Goal: Information Seeking & Learning: Check status

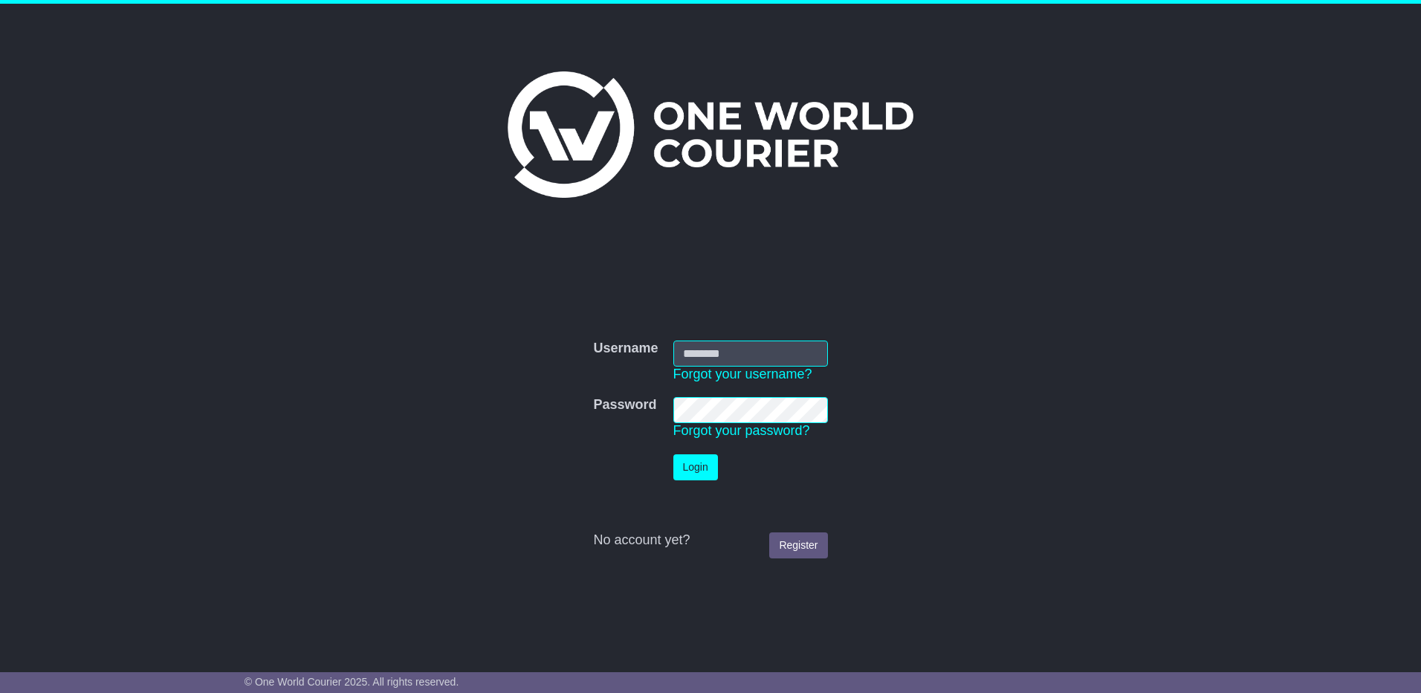
type input "**********"
click at [710, 461] on button "Login" at bounding box center [696, 467] width 45 height 26
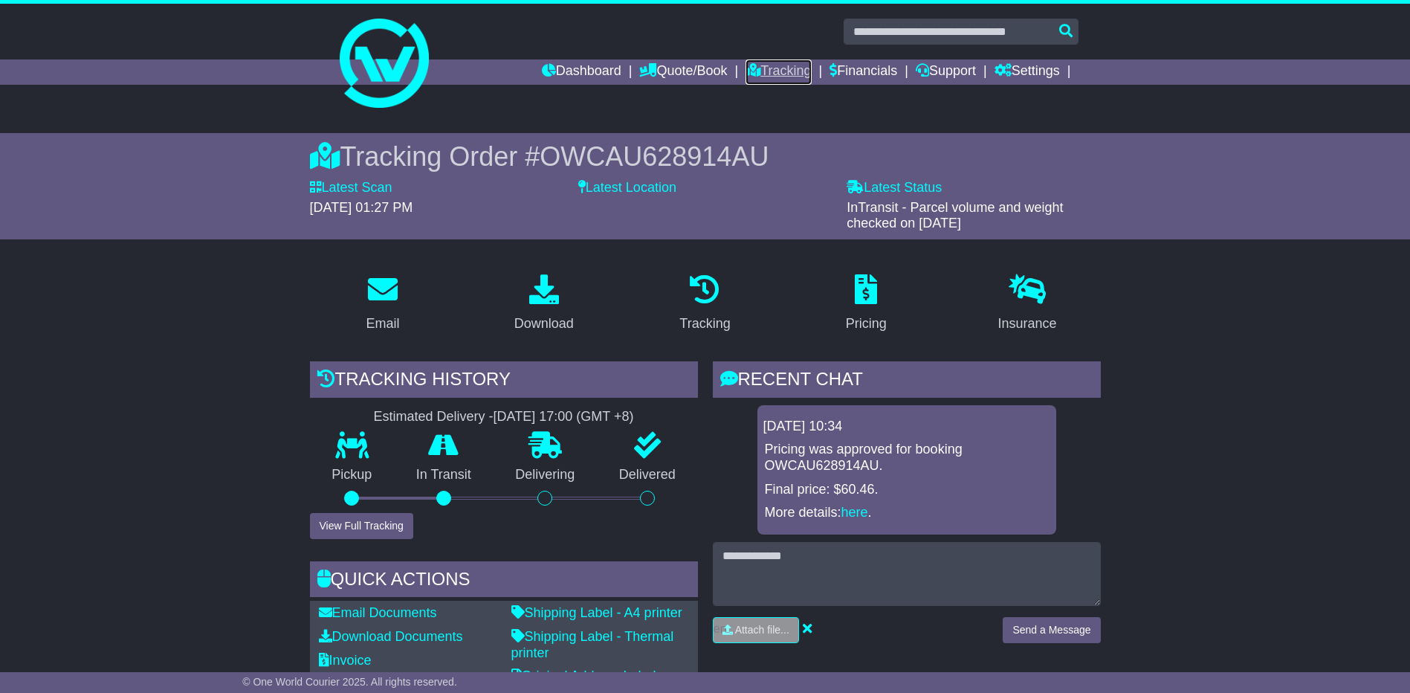
click at [771, 67] on link "Tracking" at bounding box center [778, 71] width 65 height 25
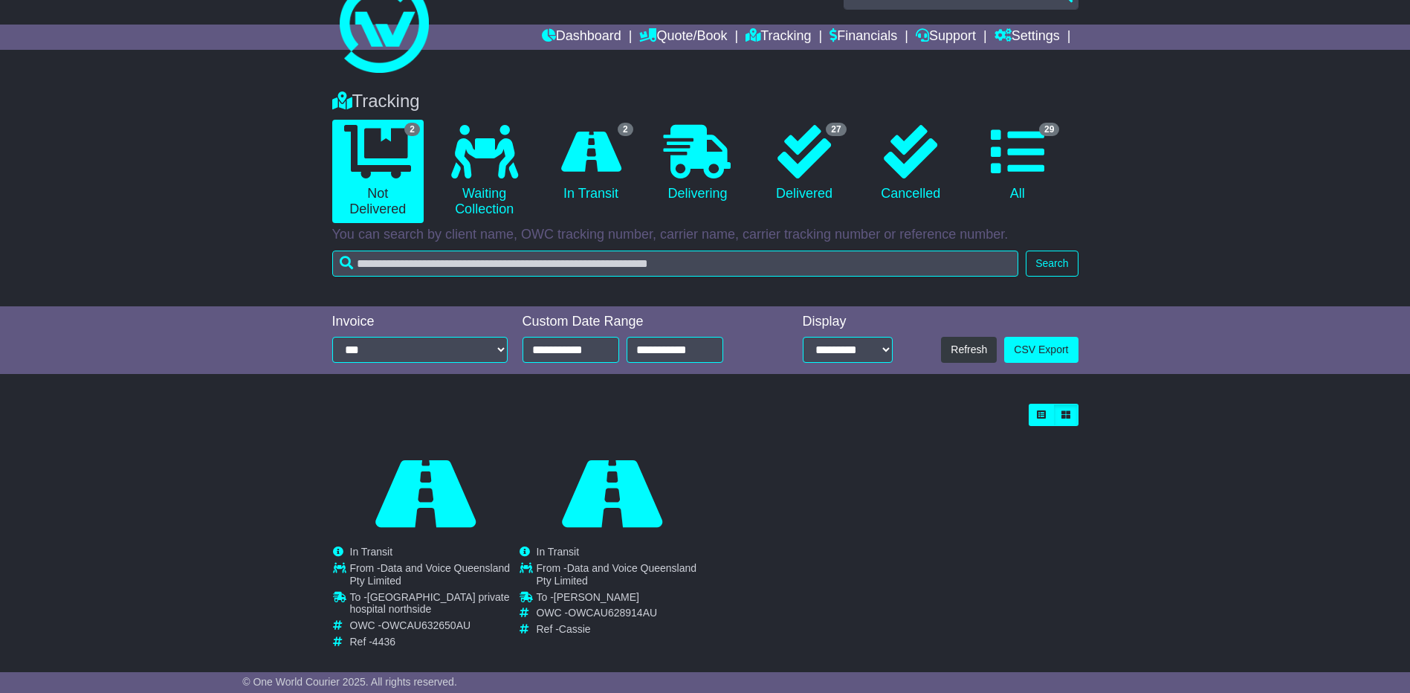
scroll to position [54, 0]
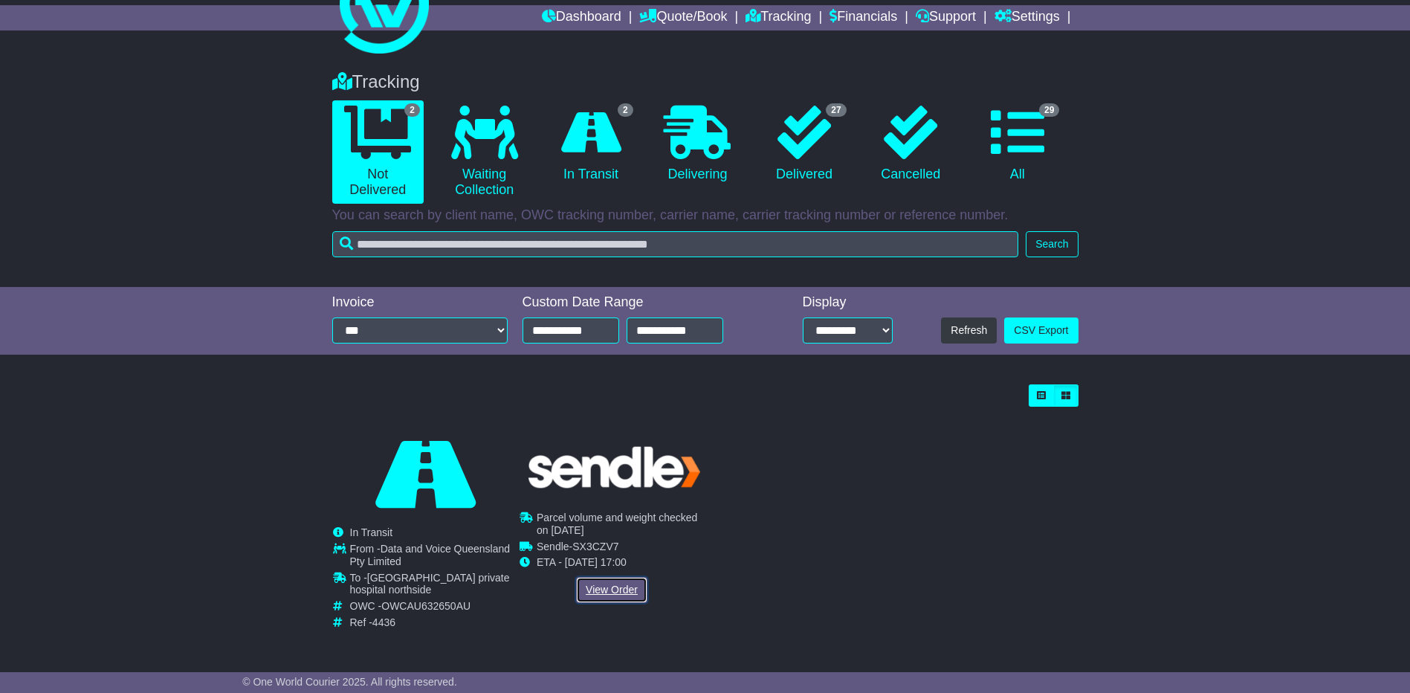
click at [602, 591] on link "View Order" at bounding box center [611, 590] width 71 height 26
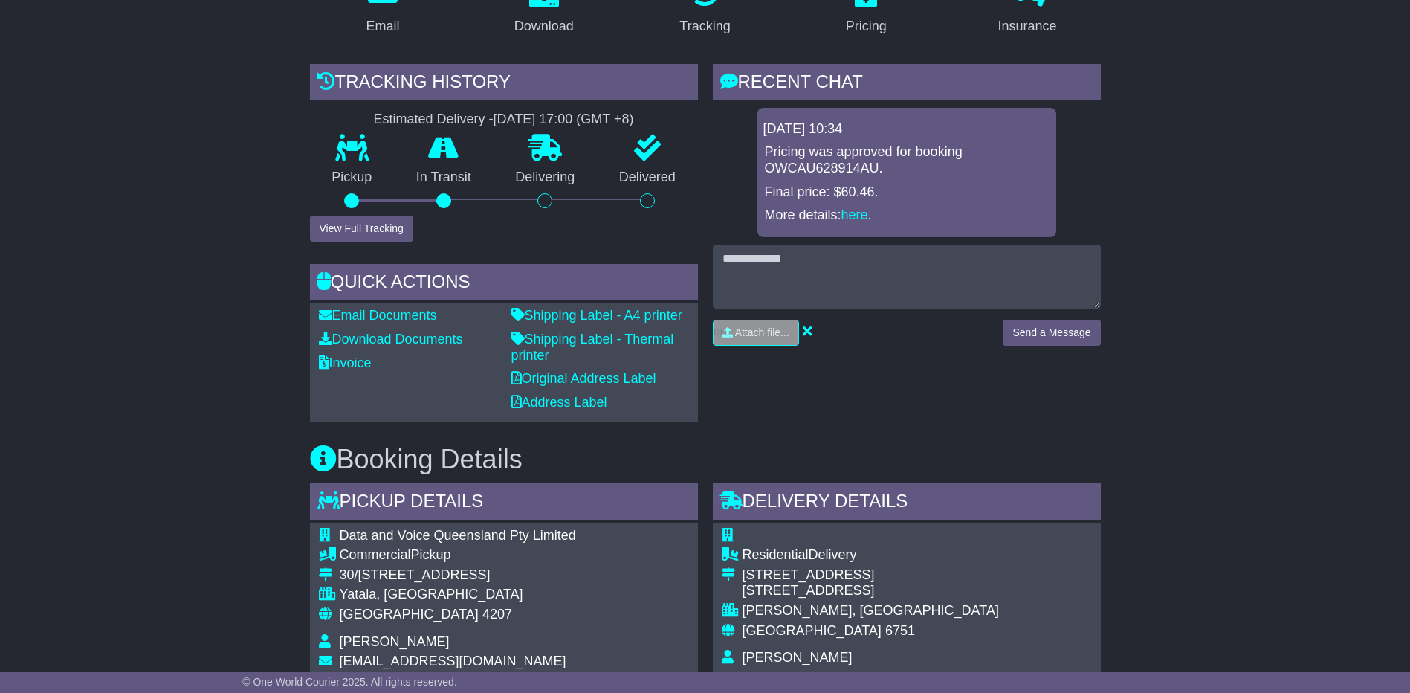
scroll to position [223, 0]
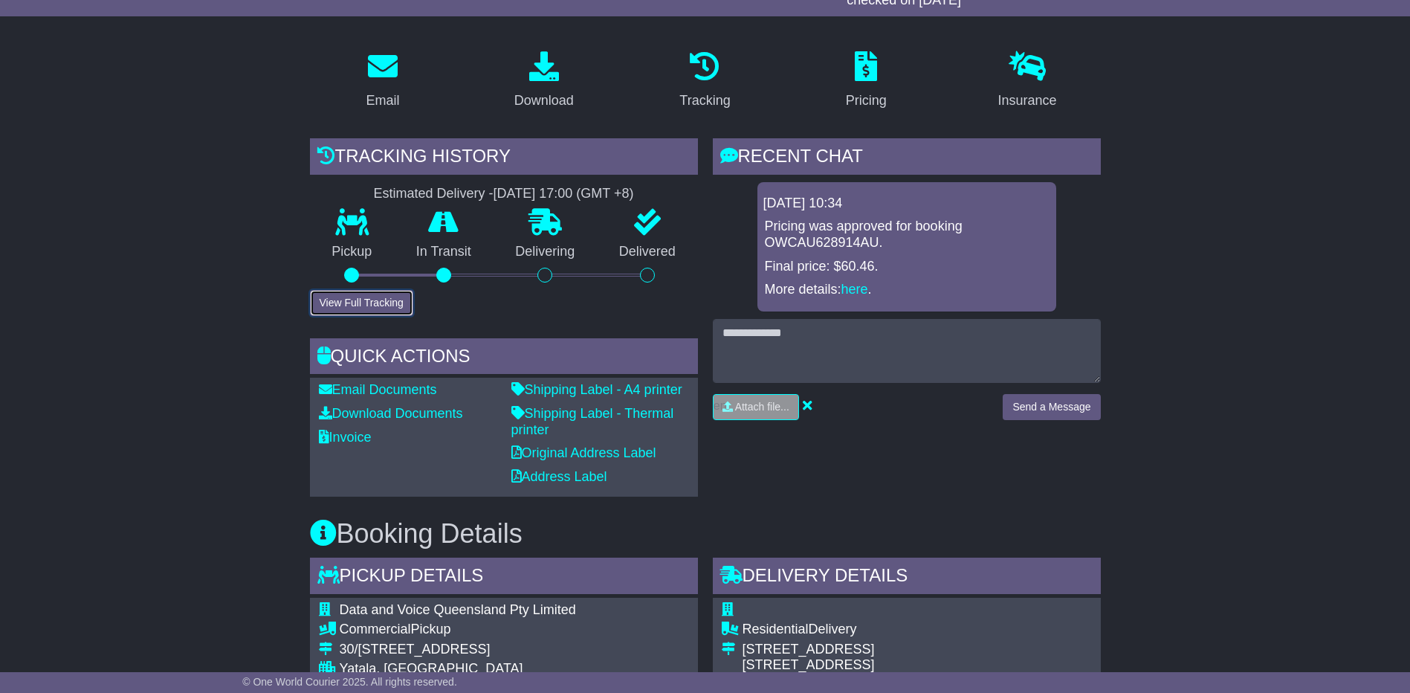
click at [365, 305] on button "View Full Tracking" at bounding box center [361, 303] width 103 height 26
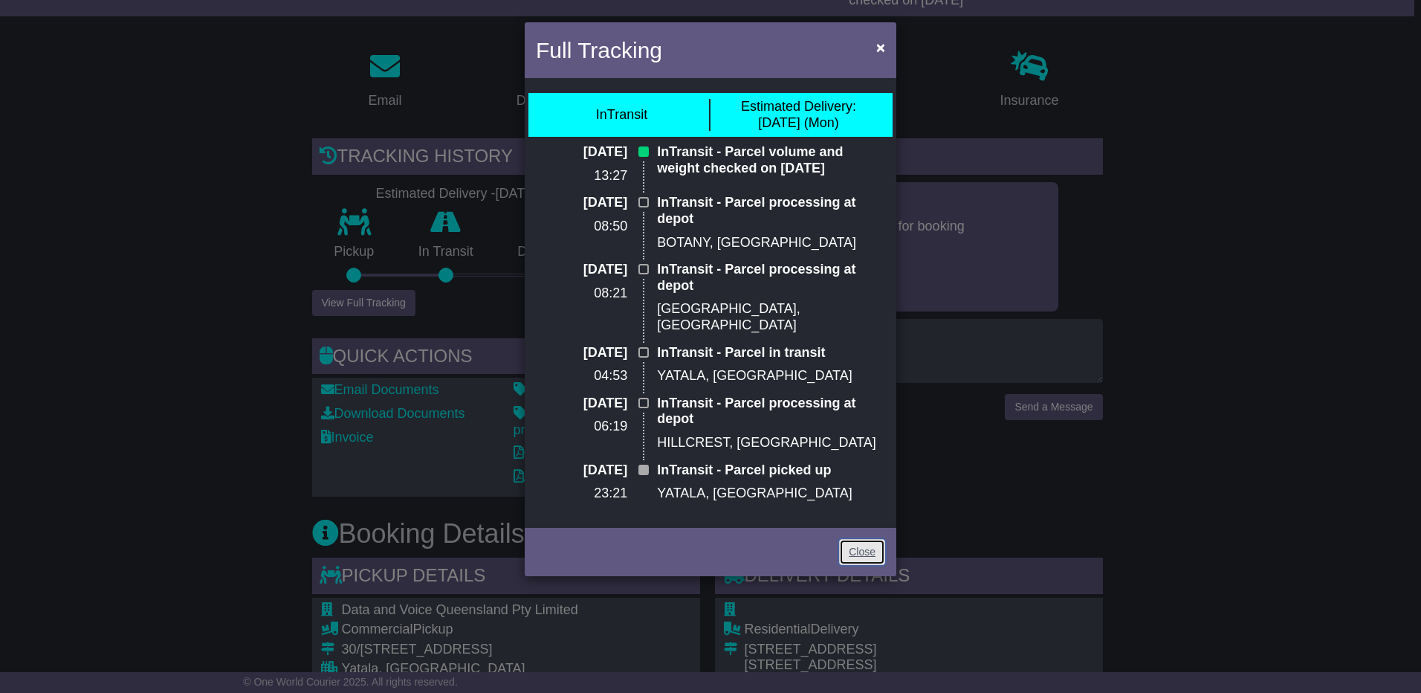
click at [864, 539] on link "Close" at bounding box center [862, 552] width 46 height 26
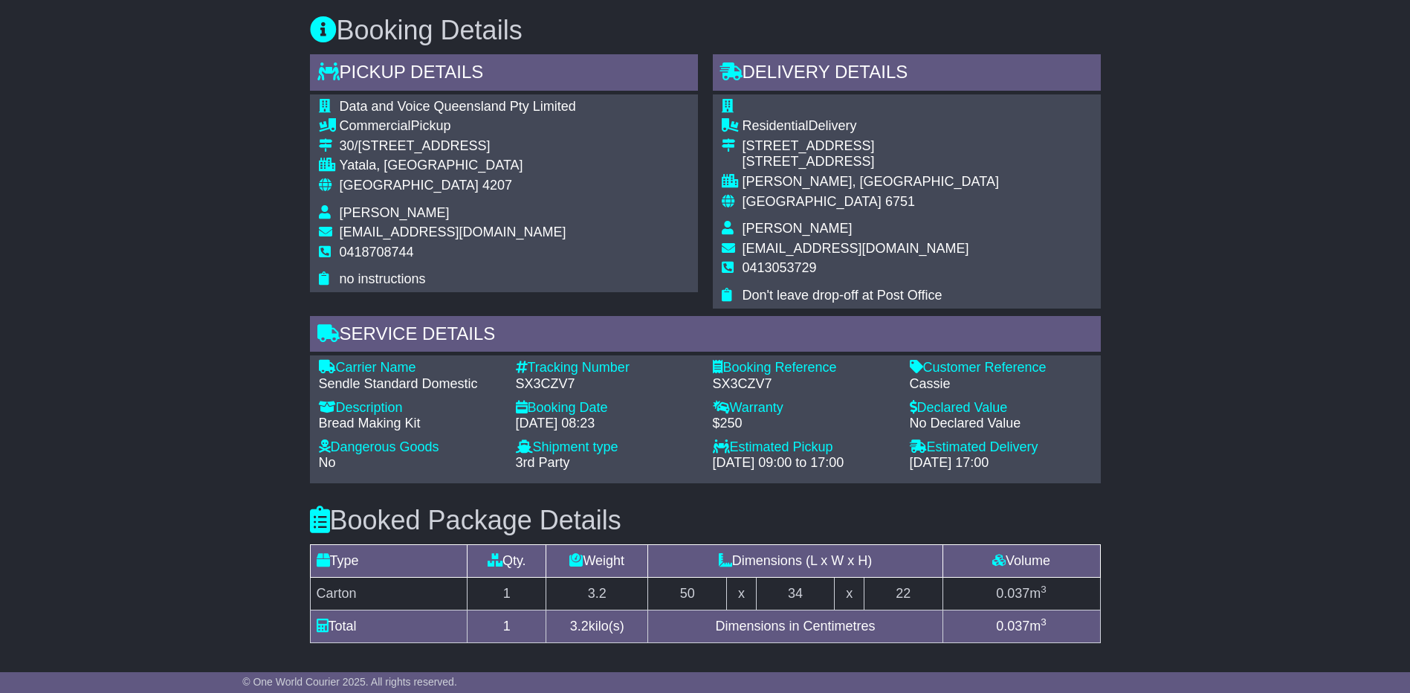
scroll to position [378, 0]
